Goal: Find specific page/section: Find specific page/section

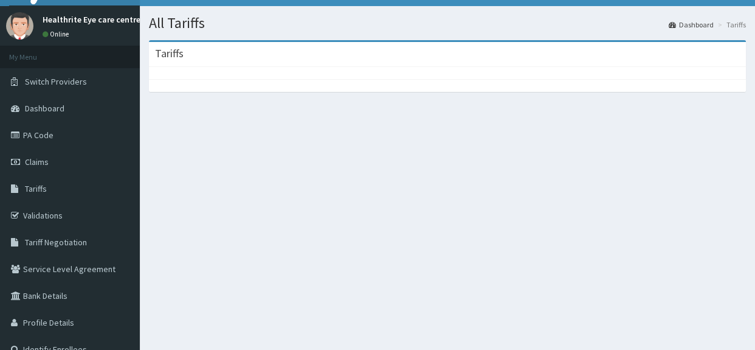
scroll to position [33, 0]
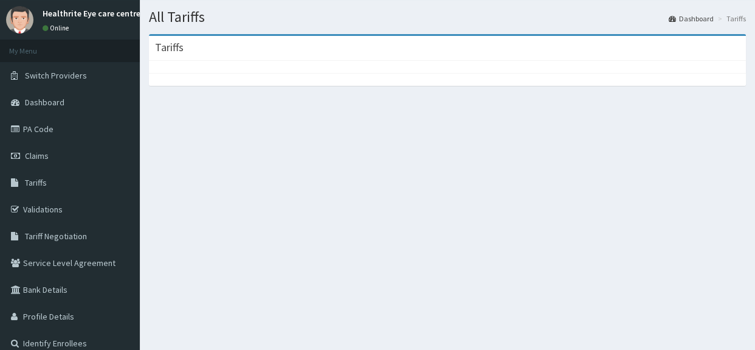
scroll to position [47, 0]
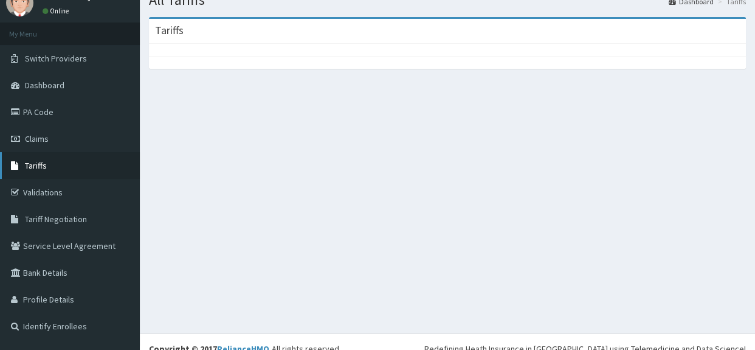
click at [27, 164] on span "Tariffs" at bounding box center [36, 165] width 22 height 11
click at [36, 218] on span "Tariff Negotiation" at bounding box center [56, 218] width 62 height 11
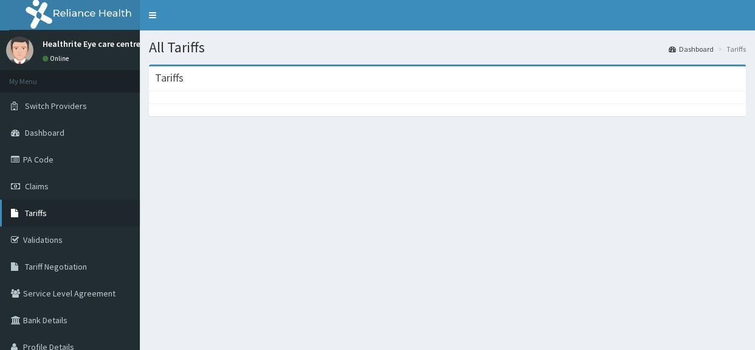
click at [36, 201] on link "Tariffs" at bounding box center [70, 212] width 140 height 27
click at [40, 211] on span "Tariffs" at bounding box center [36, 212] width 22 height 11
click at [39, 158] on link "PA Code" at bounding box center [70, 159] width 140 height 27
